Goal: Transaction & Acquisition: Purchase product/service

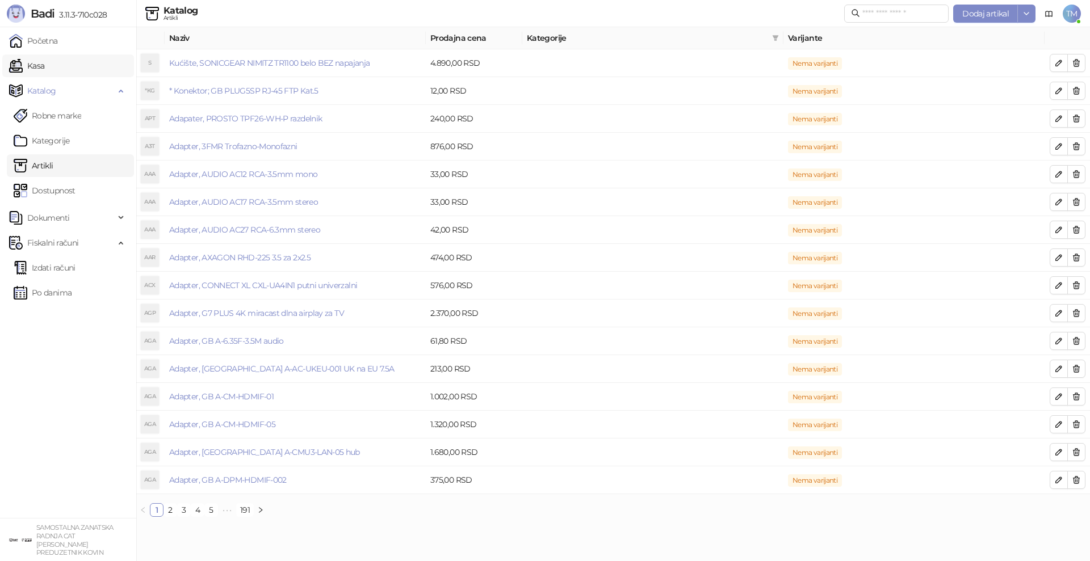
click at [44, 65] on link "Kasa" at bounding box center [26, 65] width 35 height 23
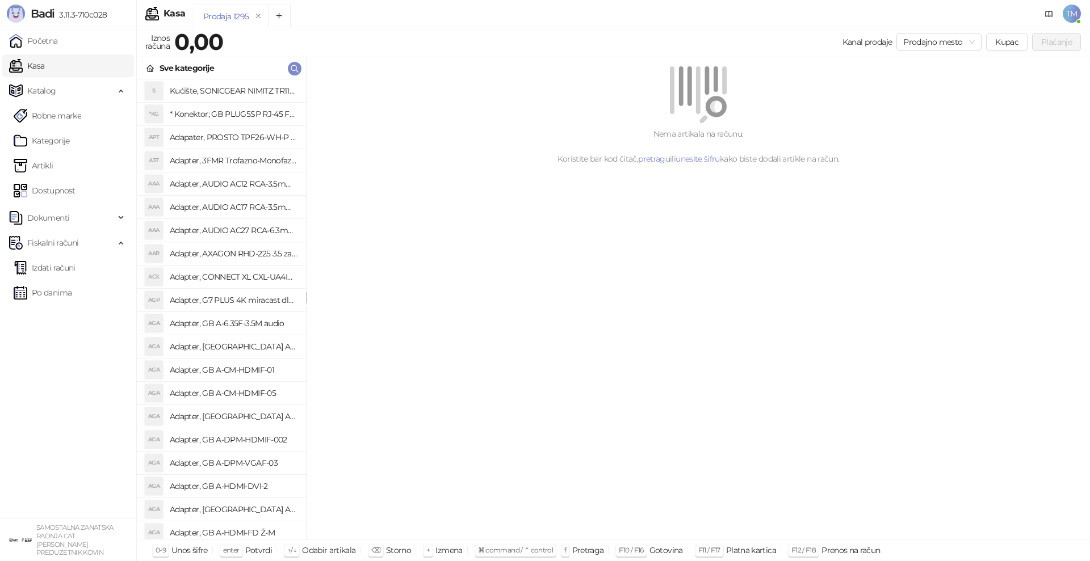
click at [447, 294] on div "Nema artikala na računu. Koristite bar kod čitač, pretragu ili unesite šifru ka…" at bounding box center [698, 298] width 783 height 482
click at [668, 268] on div "Nema artikala na računu. Koristite bar kod čitač, pretragu ili unesite šifru ka…" at bounding box center [698, 298] width 783 height 482
click at [299, 68] on button "button" at bounding box center [295, 69] width 14 height 14
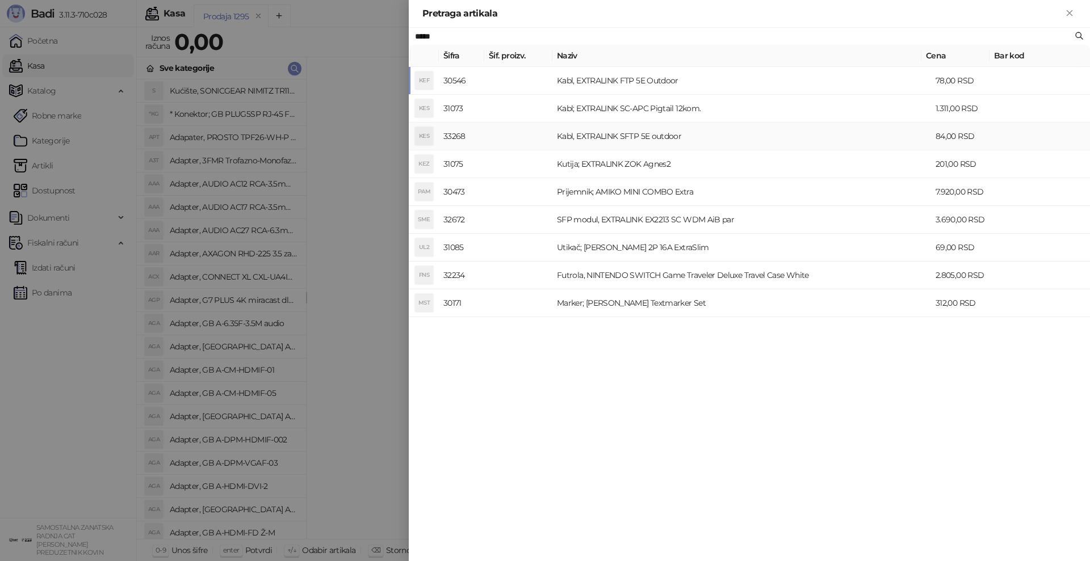
type input "*****"
click at [634, 140] on td "Kabl, EXTRALINK SFTP 5E outdoor" at bounding box center [741, 137] width 379 height 28
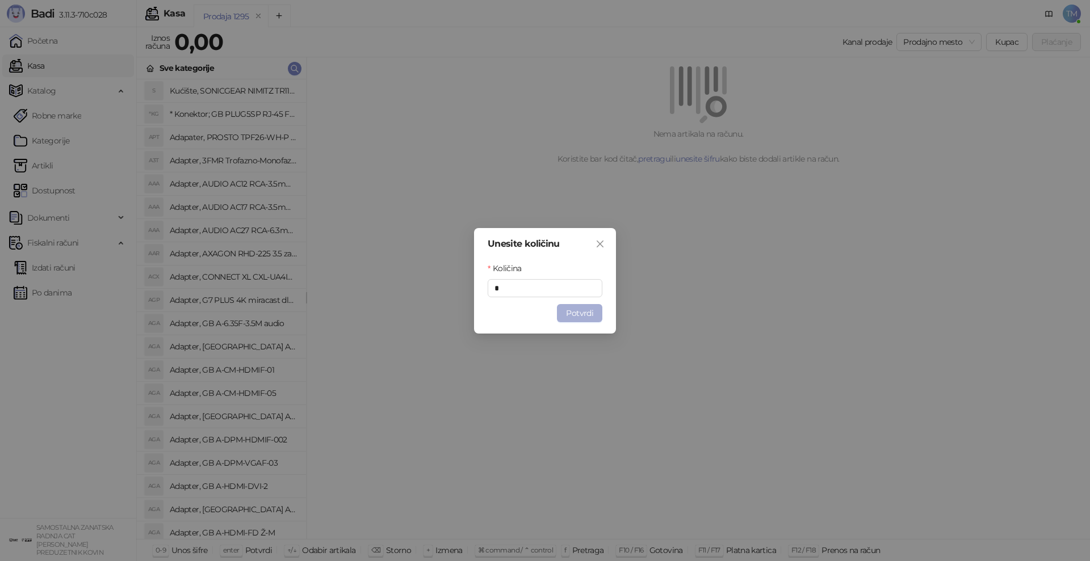
click at [568, 309] on button "Potvrdi" at bounding box center [579, 313] width 45 height 18
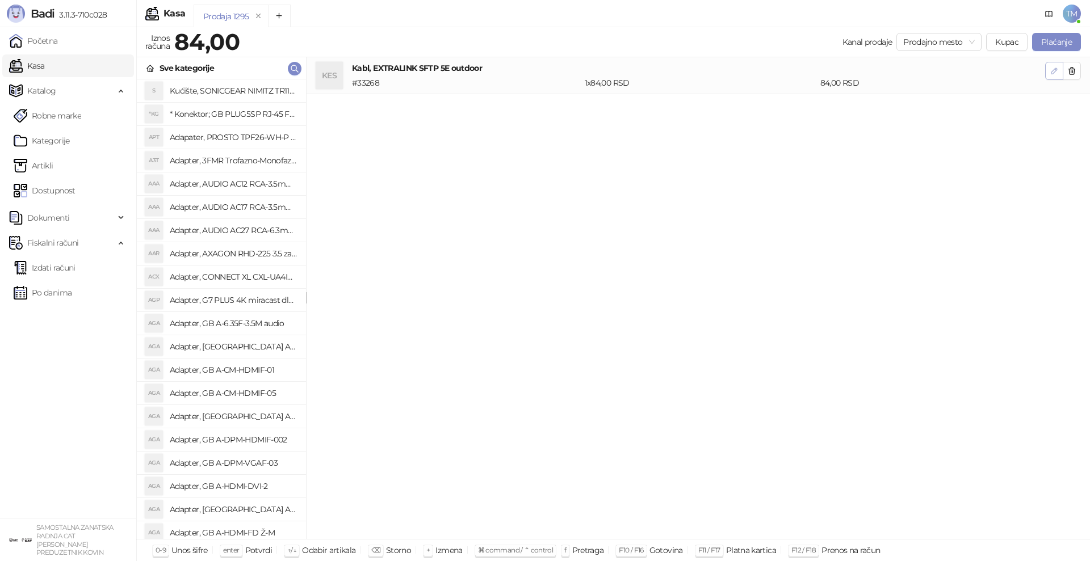
click at [1049, 72] on button "button" at bounding box center [1054, 71] width 18 height 18
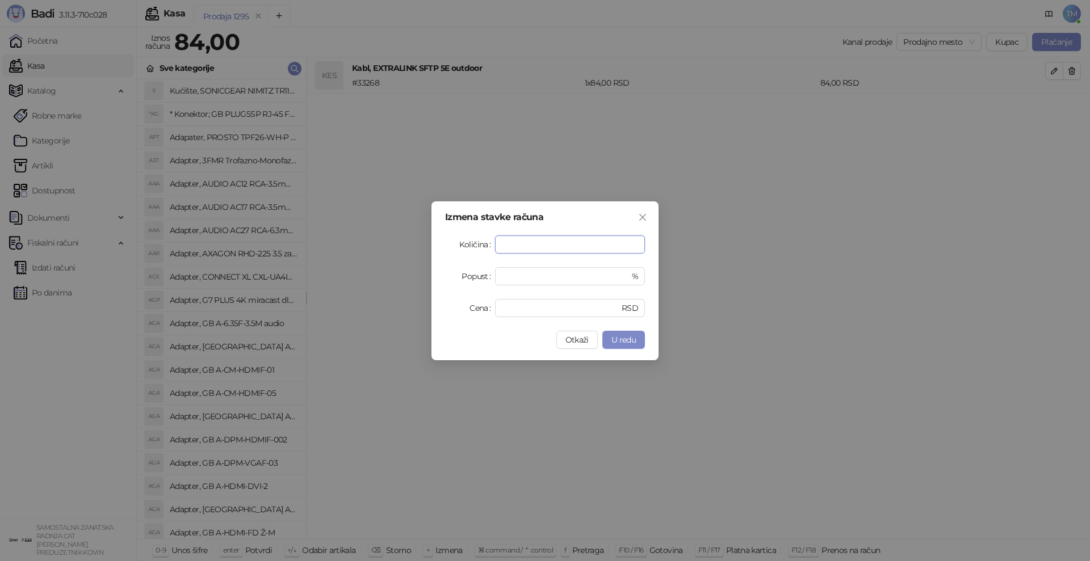
type input "***"
click at [615, 341] on span "U redu" at bounding box center [623, 340] width 24 height 10
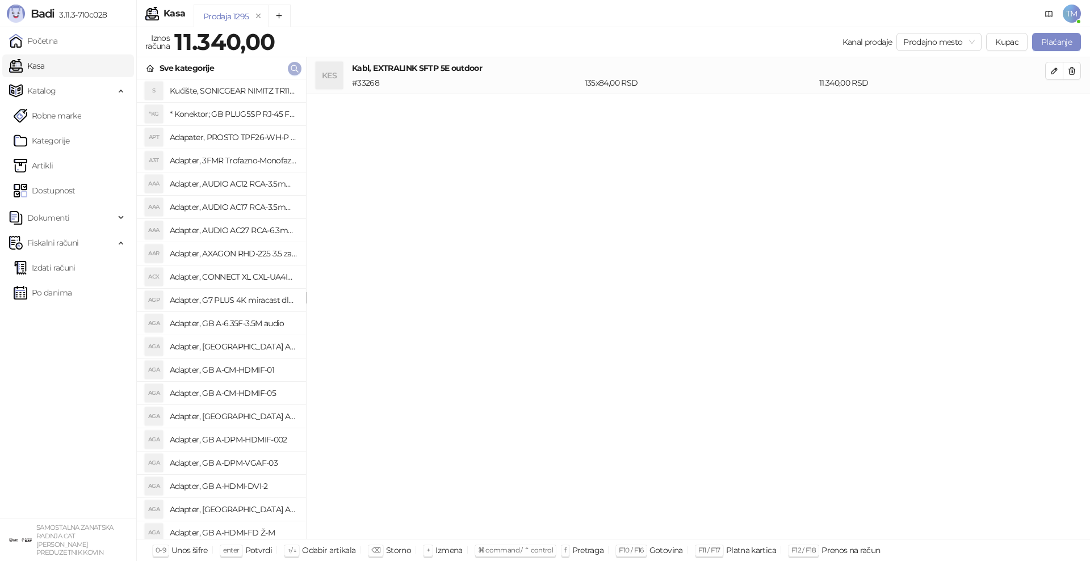
click at [294, 66] on icon "button" at bounding box center [294, 68] width 9 height 9
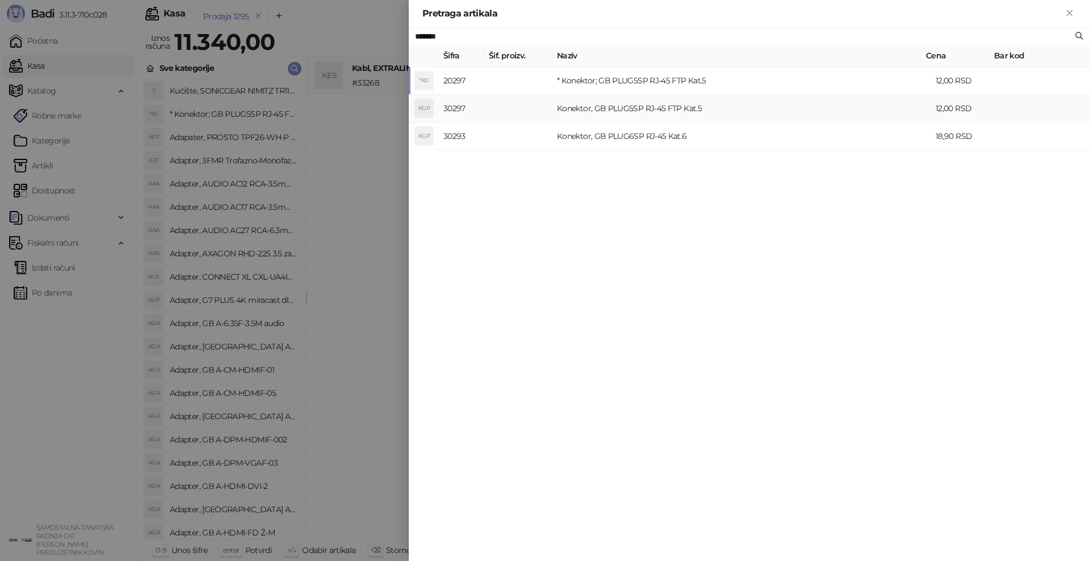
type input "*******"
click at [660, 110] on td "Konektor, GB PLUG5SP RJ-45 FTP Kat.5" at bounding box center [741, 109] width 379 height 28
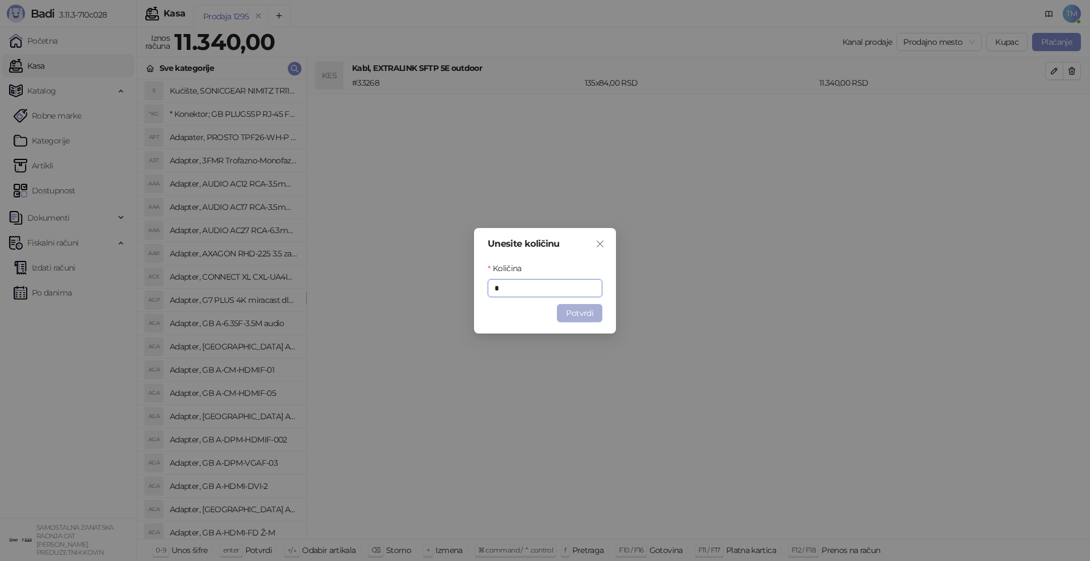
type input "*"
click at [595, 316] on button "Potvrdi" at bounding box center [579, 313] width 45 height 18
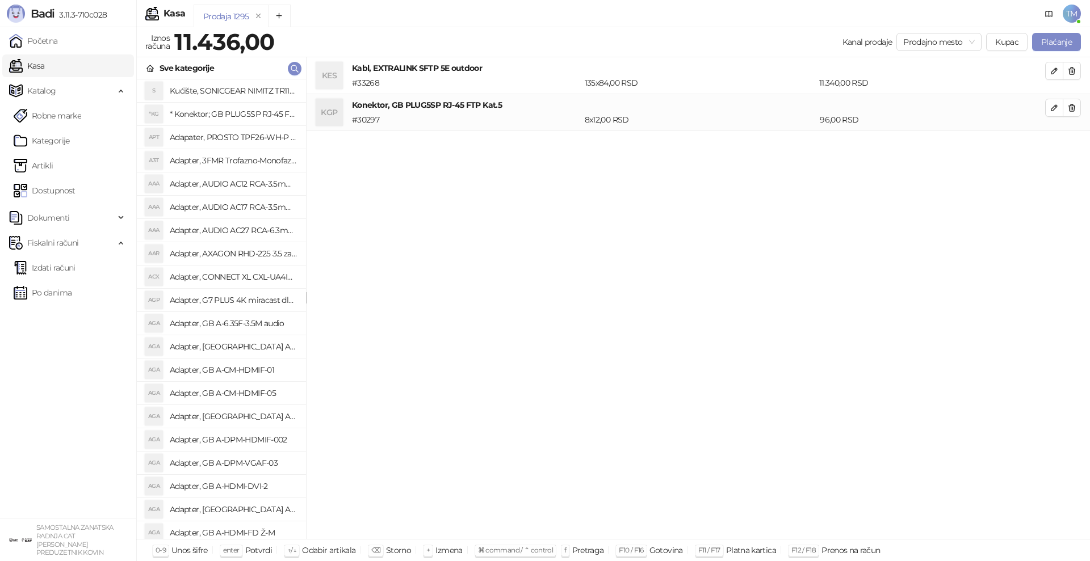
click at [566, 315] on div "KES Kabl, EXTRALINK SFTP 5E outdoor # [PHONE_NUMBER],00 RSD 11.340,00 RSD KGP K…" at bounding box center [698, 298] width 783 height 482
click at [290, 69] on icon "button" at bounding box center [294, 68] width 9 height 9
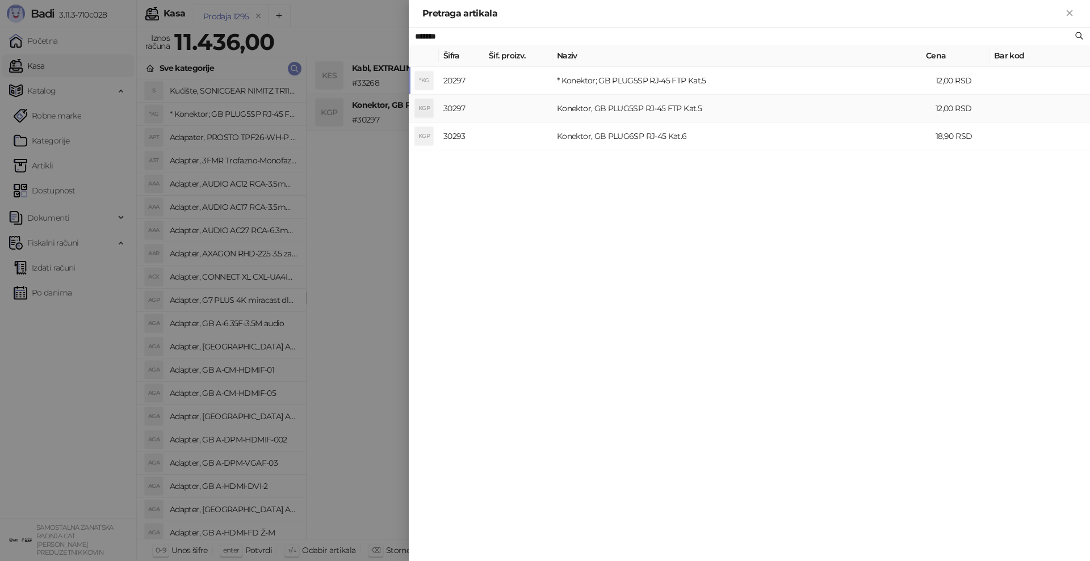
click at [338, 270] on div at bounding box center [545, 280] width 1090 height 561
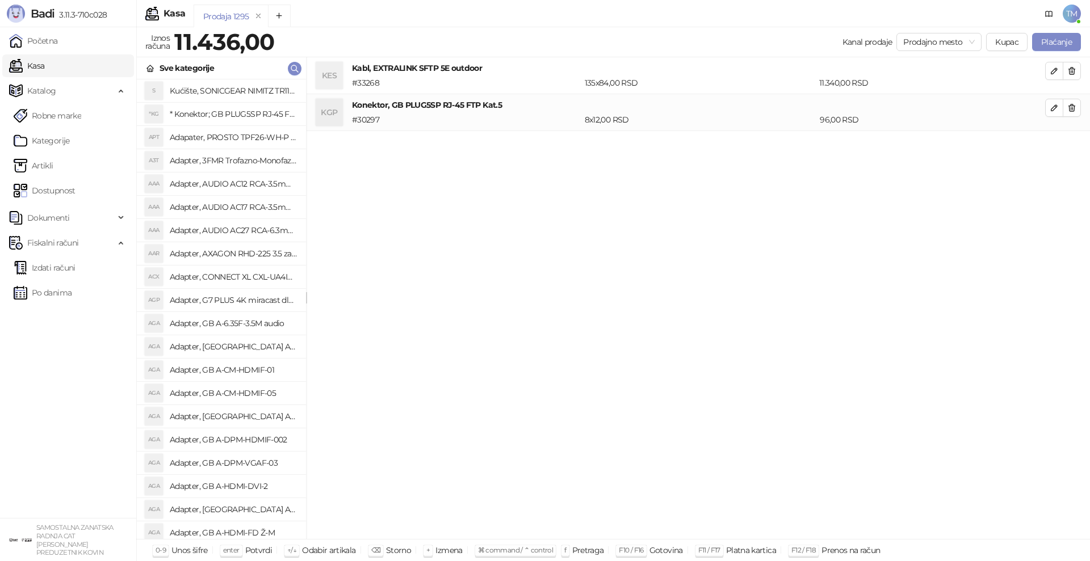
click at [548, 276] on div "KES Kabl, EXTRALINK SFTP 5E outdoor # [PHONE_NUMBER],00 RSD 11.340,00 RSD KGP K…" at bounding box center [698, 298] width 783 height 482
